Goal: Navigation & Orientation: Understand site structure

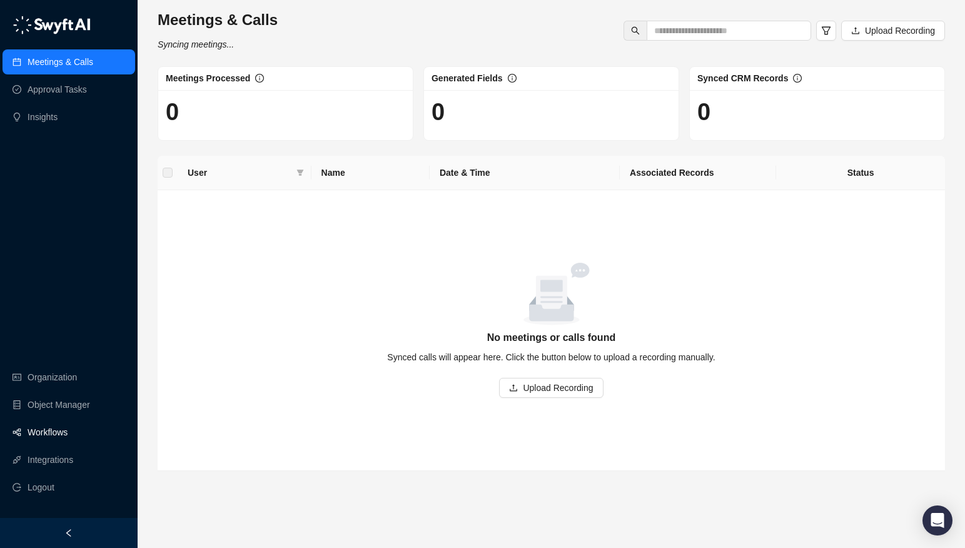
click at [46, 430] on link "Workflows" at bounding box center [48, 431] width 40 height 25
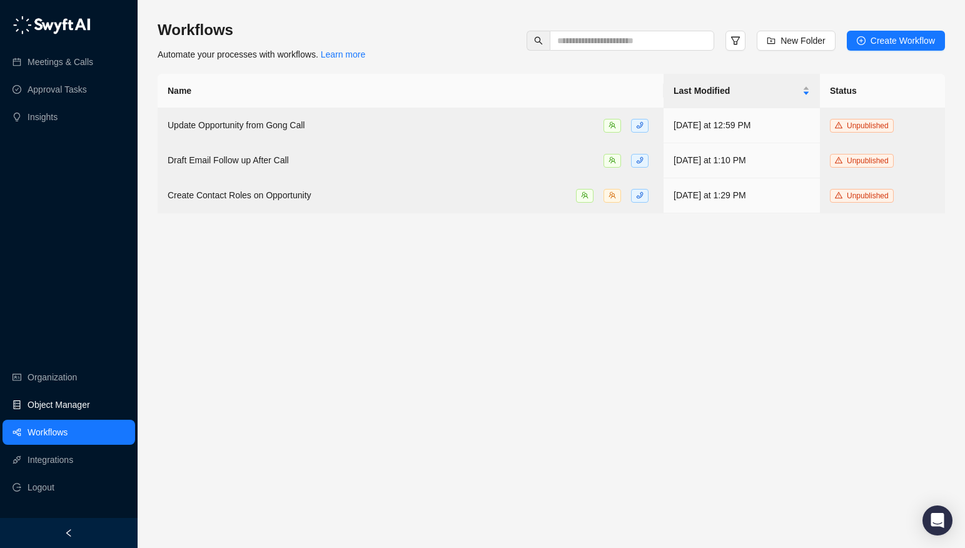
click at [59, 411] on link "Object Manager" at bounding box center [59, 404] width 63 height 25
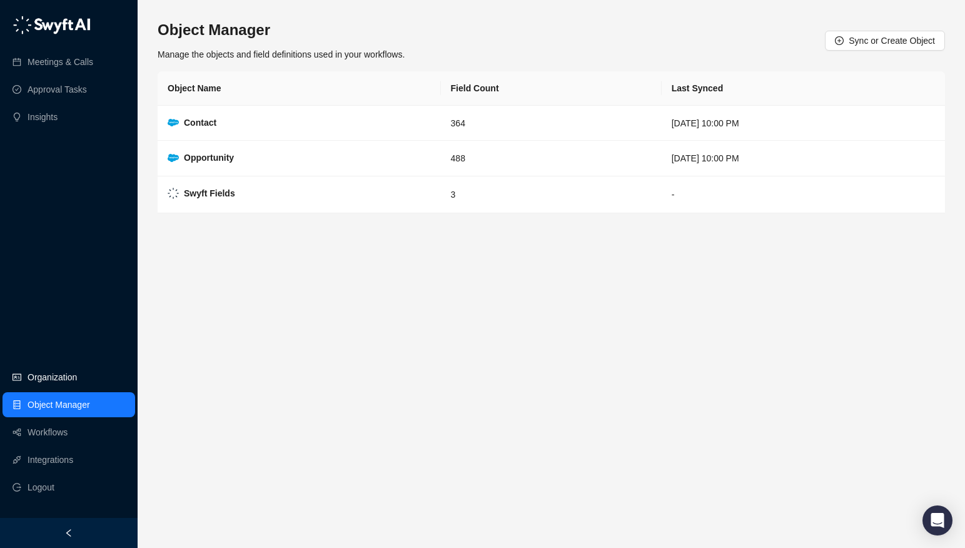
click at [61, 376] on link "Organization" at bounding box center [52, 376] width 49 height 25
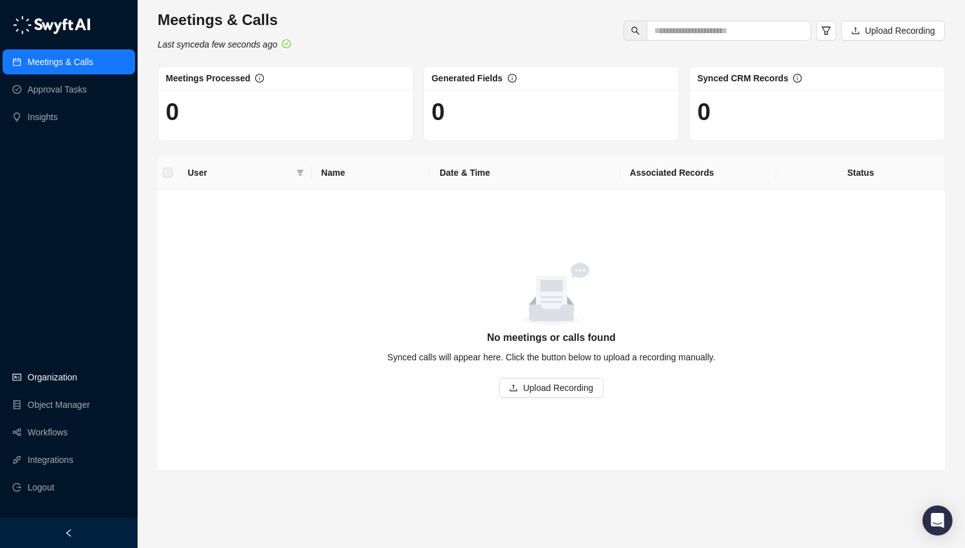
click at [77, 376] on link "Organization" at bounding box center [52, 376] width 49 height 25
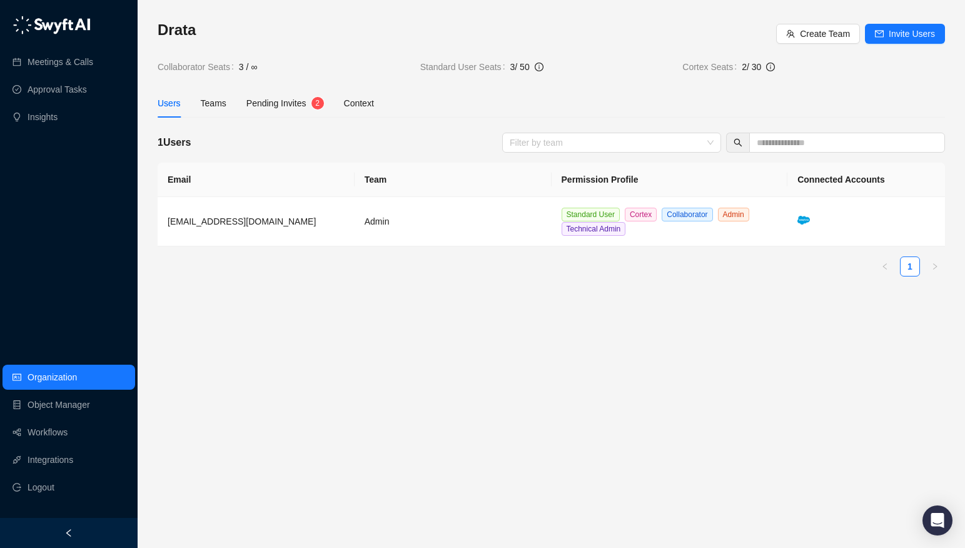
click at [258, 119] on div "Drata Create Team Invite Users Collaborator Seats 3 / ∞ Standard User Seats 3 /…" at bounding box center [551, 153] width 787 height 266
click at [266, 105] on span "Pending Invites" at bounding box center [276, 103] width 60 height 10
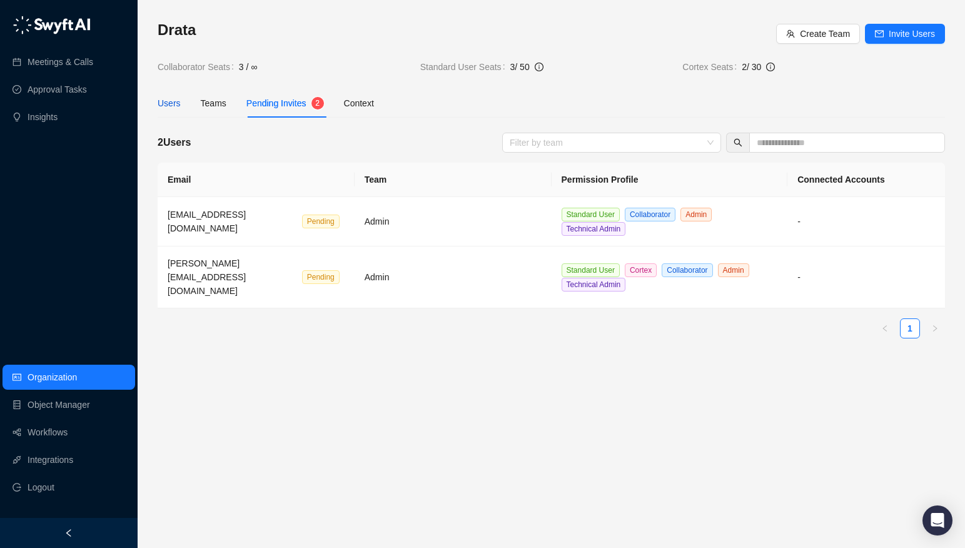
click at [173, 104] on div "Users" at bounding box center [169, 103] width 23 height 14
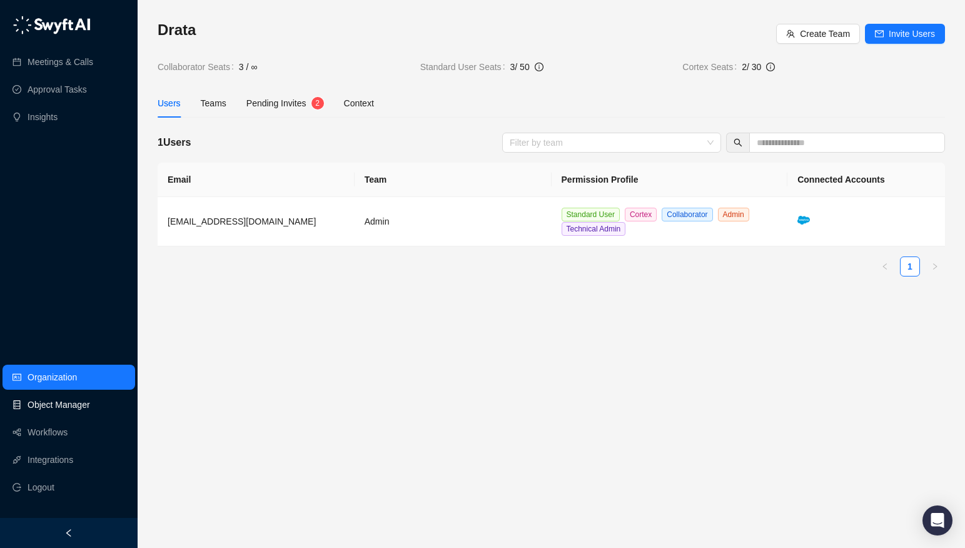
click at [63, 411] on link "Object Manager" at bounding box center [59, 404] width 63 height 25
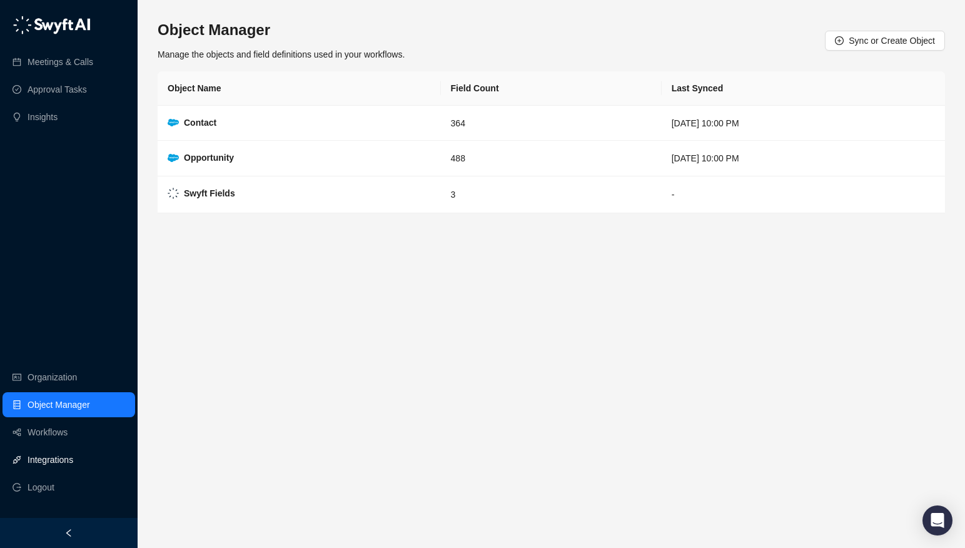
click at [62, 463] on link "Integrations" at bounding box center [51, 459] width 46 height 25
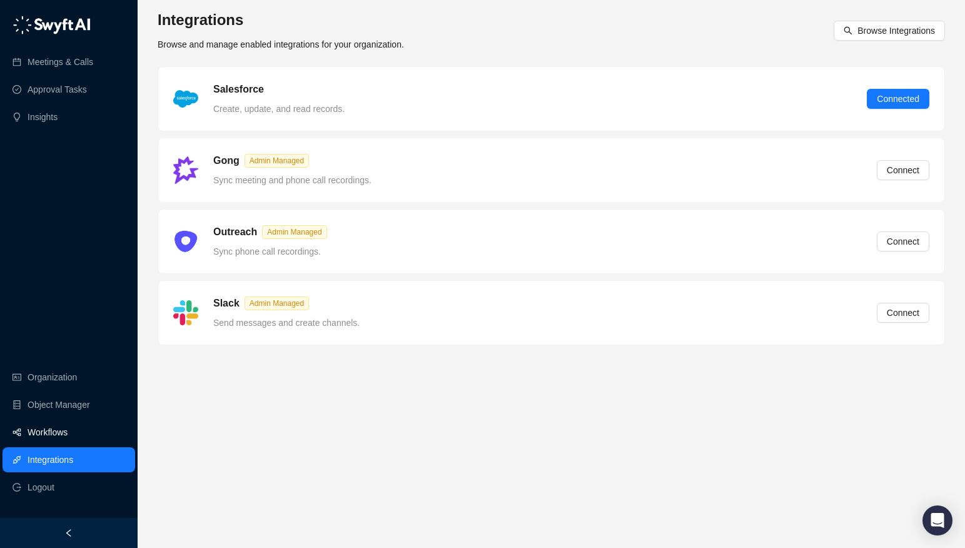
click at [62, 442] on link "Workflows" at bounding box center [48, 431] width 40 height 25
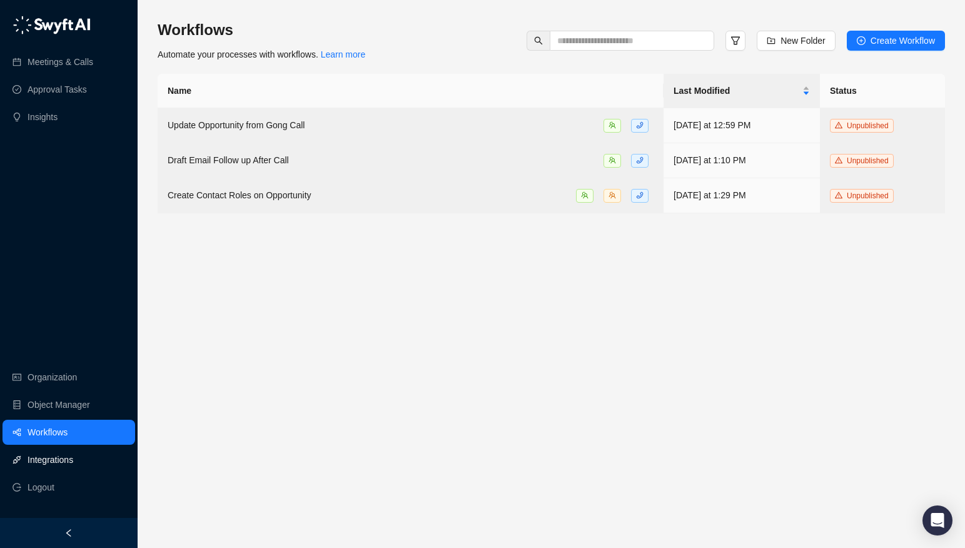
click at [56, 471] on link "Integrations" at bounding box center [51, 459] width 46 height 25
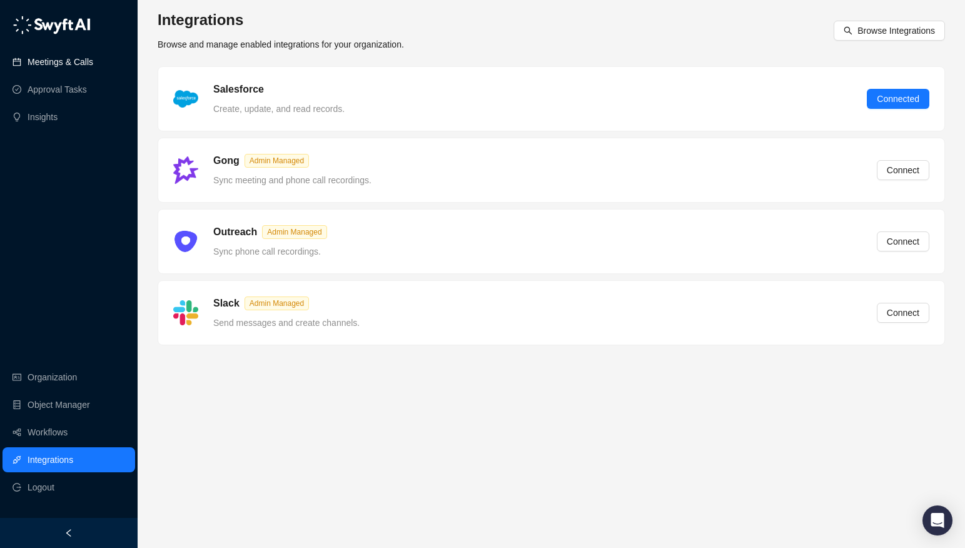
click at [81, 63] on link "Meetings & Calls" at bounding box center [61, 61] width 66 height 25
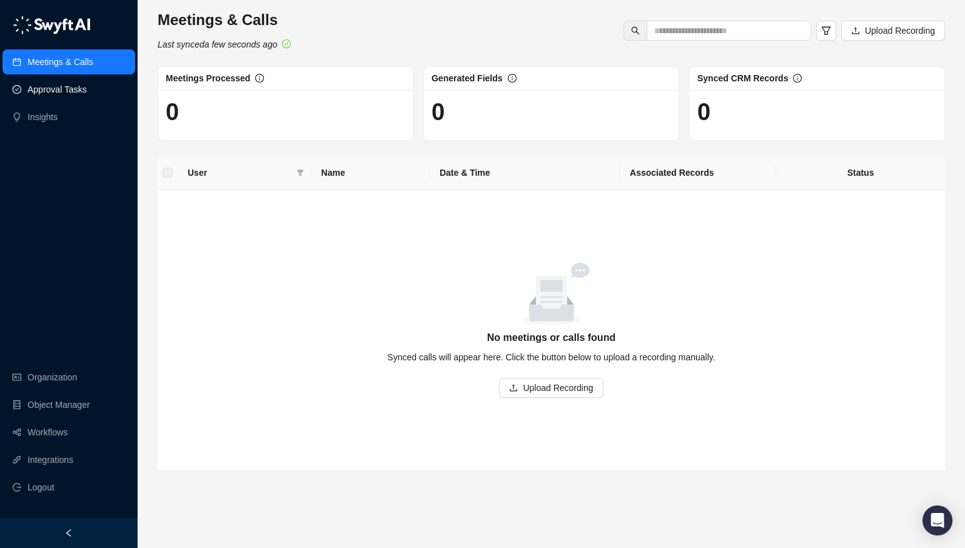
click at [77, 88] on link "Approval Tasks" at bounding box center [57, 89] width 59 height 25
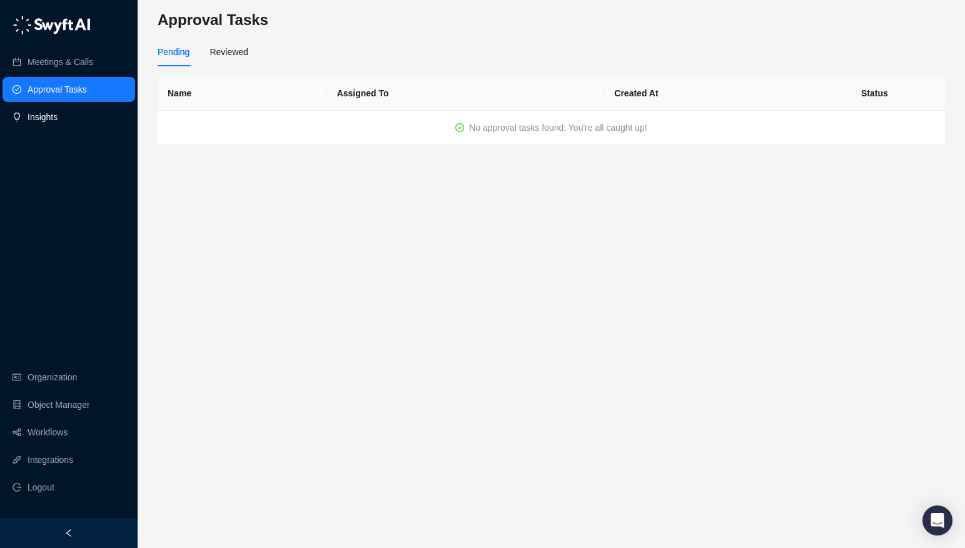
click at [58, 119] on link "Insights" at bounding box center [43, 116] width 30 height 25
